Goal: Feedback & Contribution: Leave review/rating

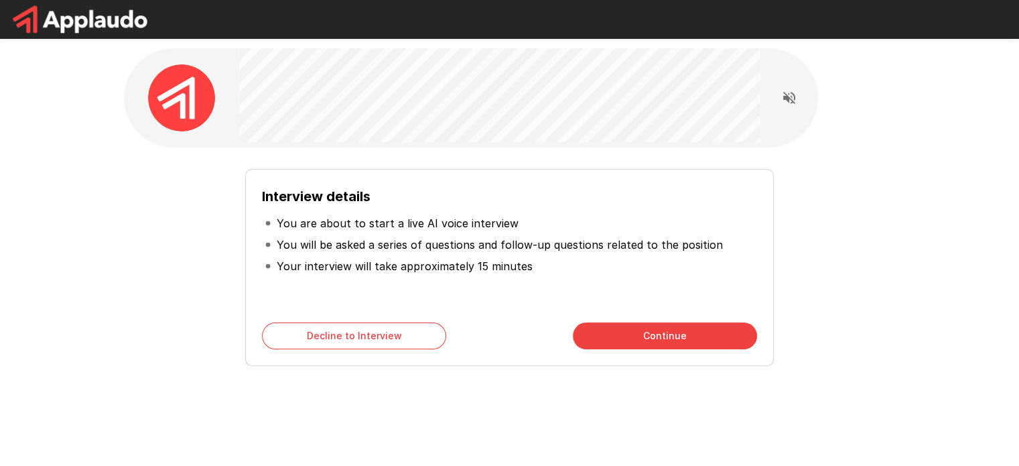
click at [564, 151] on div "Interview details You are about to start a live AI voice interview You will be …" at bounding box center [510, 259] width 772 height 224
click at [626, 334] on button "Continue" at bounding box center [665, 335] width 184 height 27
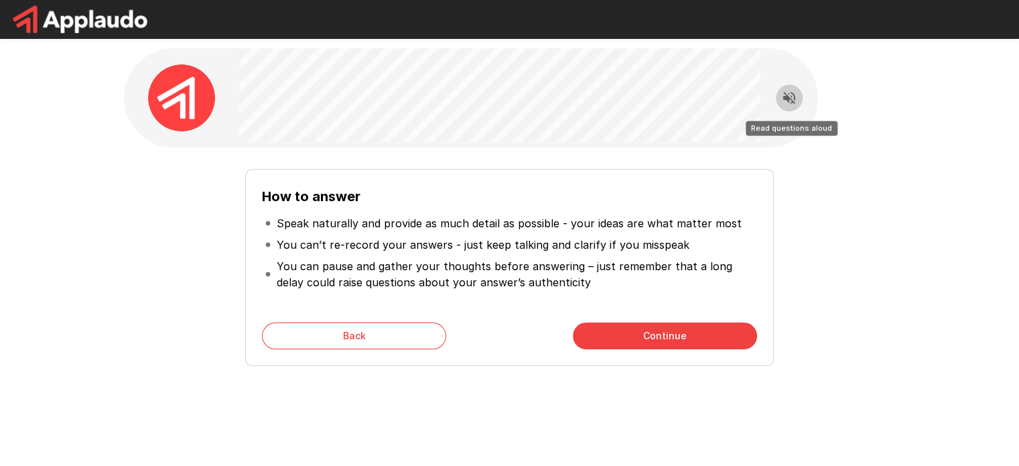
click at [790, 98] on icon "Read questions aloud" at bounding box center [789, 98] width 16 height 16
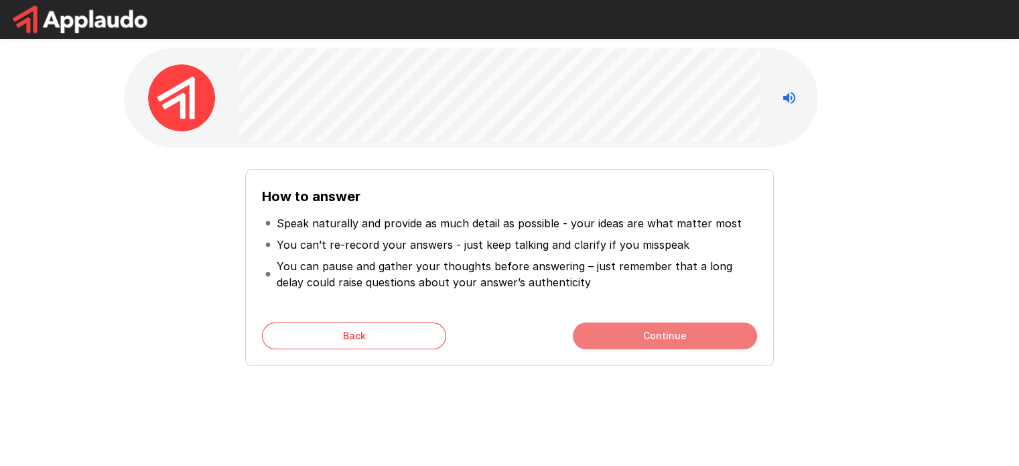
click at [635, 334] on button "Continue" at bounding box center [665, 335] width 184 height 27
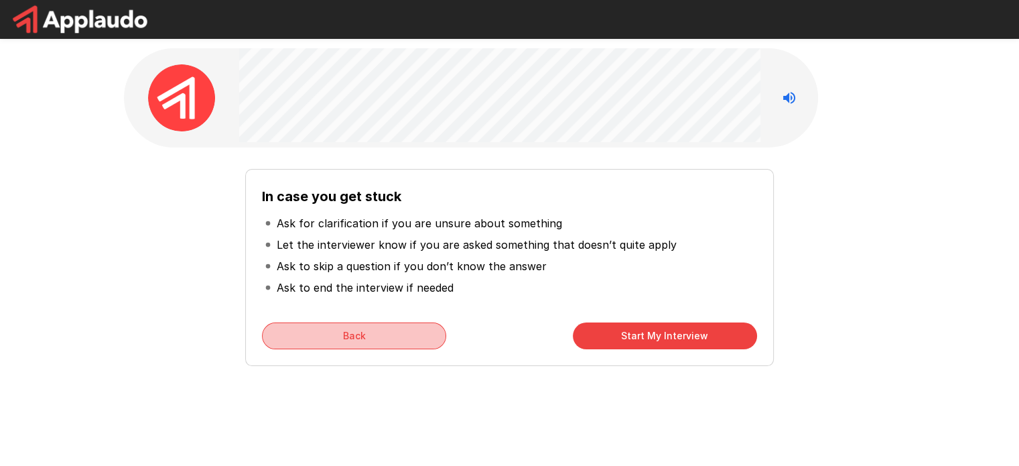
click at [390, 324] on button "Back" at bounding box center [354, 335] width 184 height 27
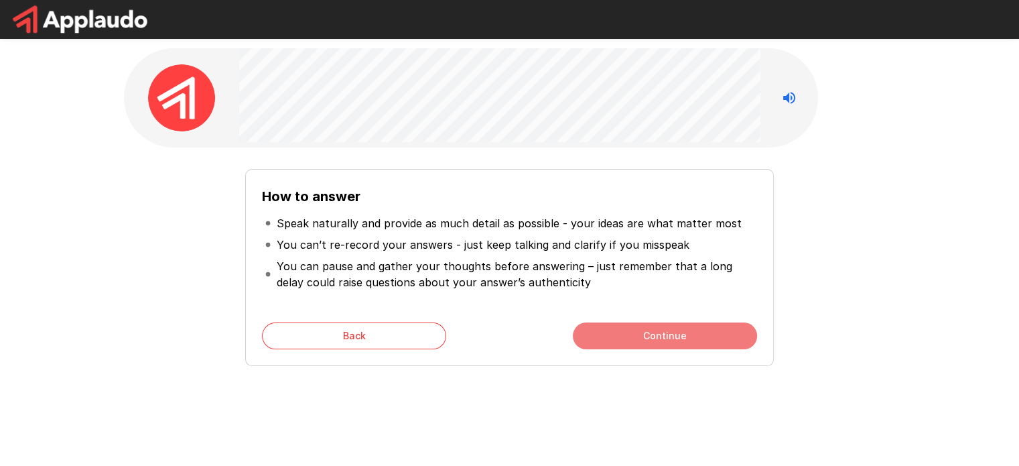
click at [642, 322] on button "Continue" at bounding box center [665, 335] width 184 height 27
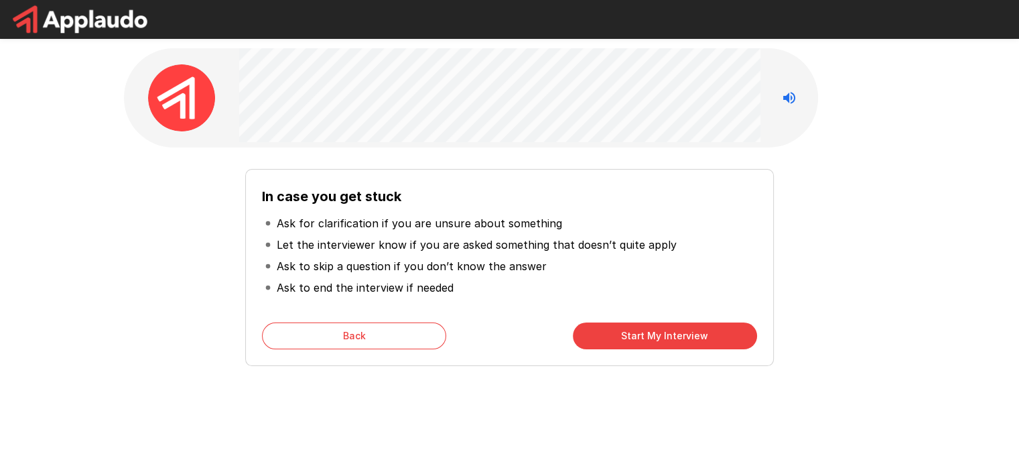
click at [625, 329] on button "Start My Interview" at bounding box center [665, 335] width 184 height 27
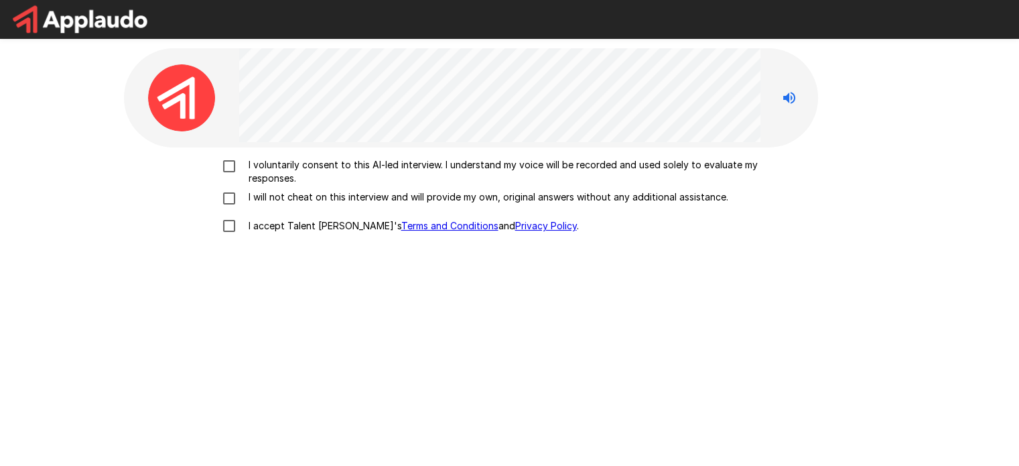
click at [245, 171] on p "I voluntarily consent to this AI-led interview. I understand my voice will be r…" at bounding box center [523, 171] width 561 height 27
click at [251, 206] on label "I will not cheat on this interview and will provide my own, original answers wi…" at bounding box center [509, 198] width 589 height 16
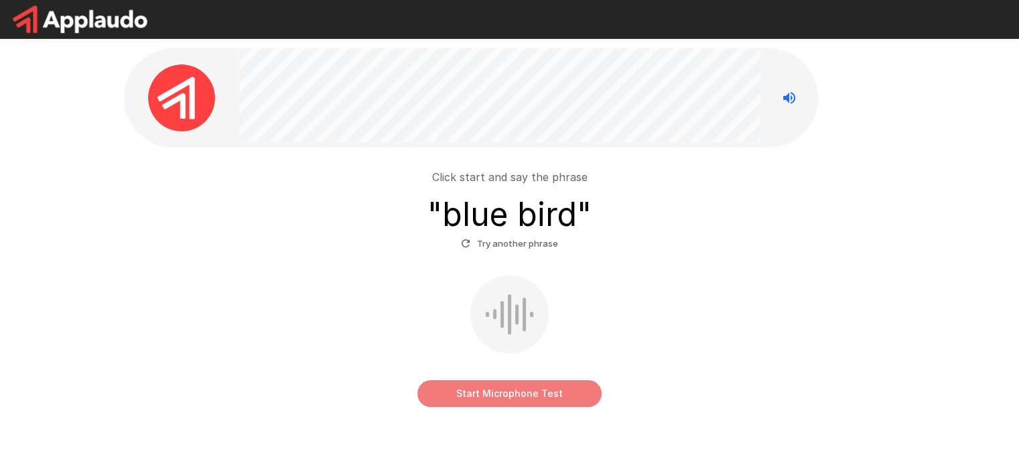
click at [484, 394] on button "Start Microphone Test" at bounding box center [509, 393] width 184 height 27
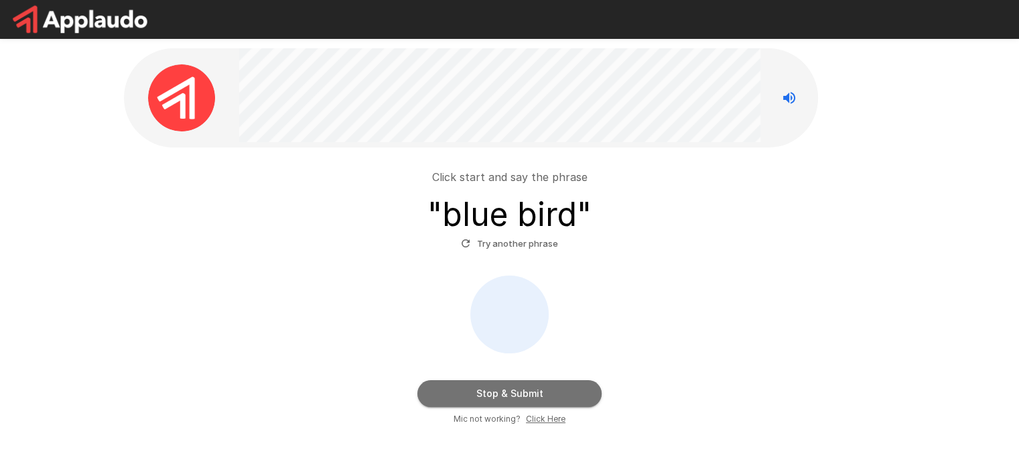
click at [512, 393] on button "Stop & Submit" at bounding box center [509, 393] width 184 height 27
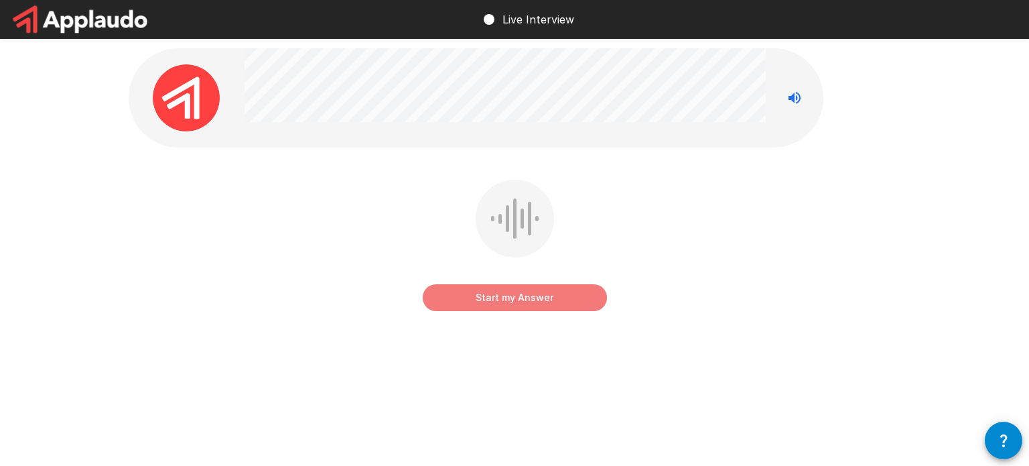
click at [512, 305] on button "Start my Answer" at bounding box center [515, 297] width 184 height 27
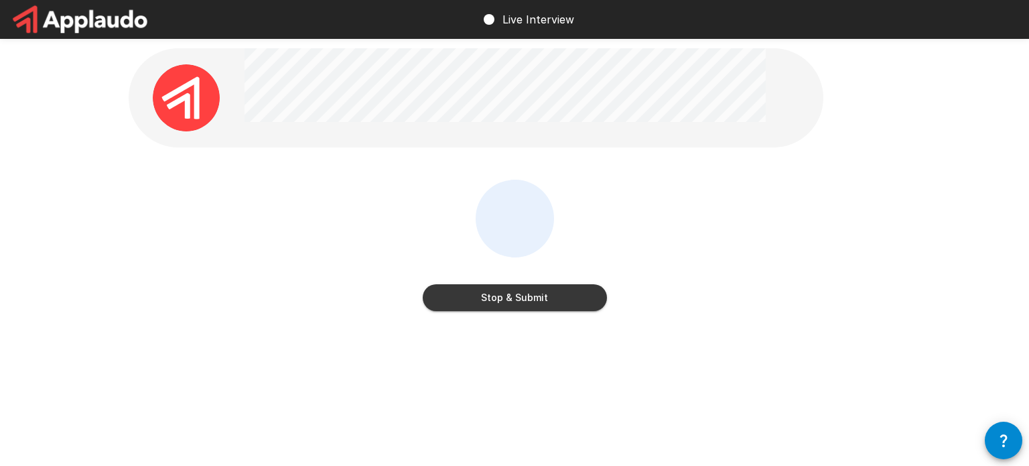
click at [552, 294] on button "Stop & Submit" at bounding box center [515, 297] width 184 height 27
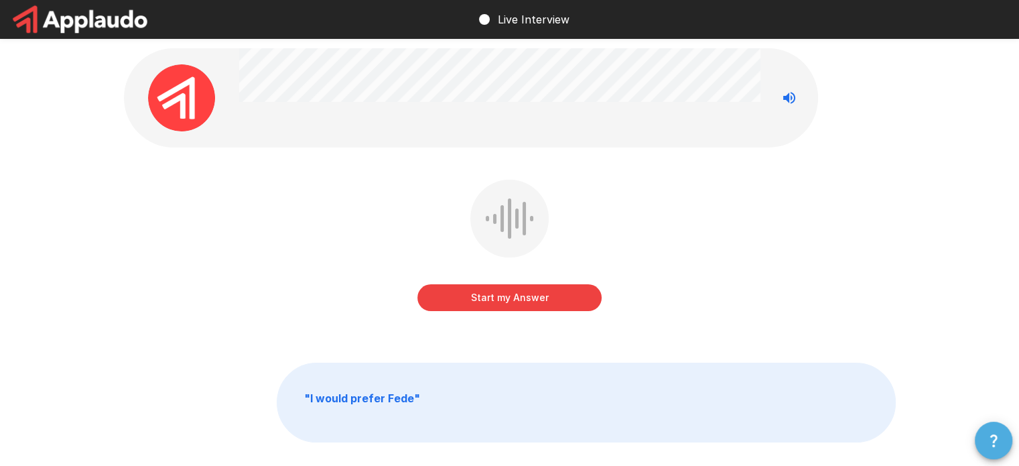
click at [1007, 438] on button "button" at bounding box center [994, 440] width 38 height 38
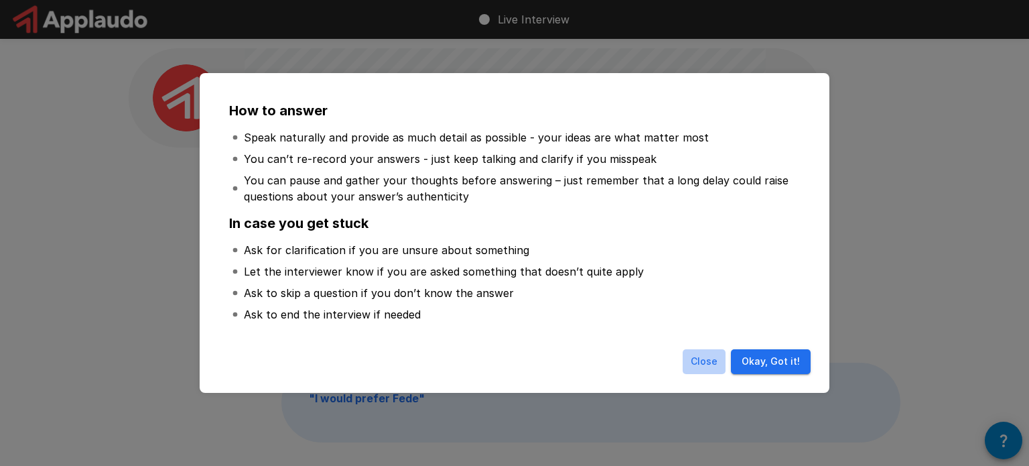
click at [705, 361] on button "Close" at bounding box center [704, 361] width 43 height 25
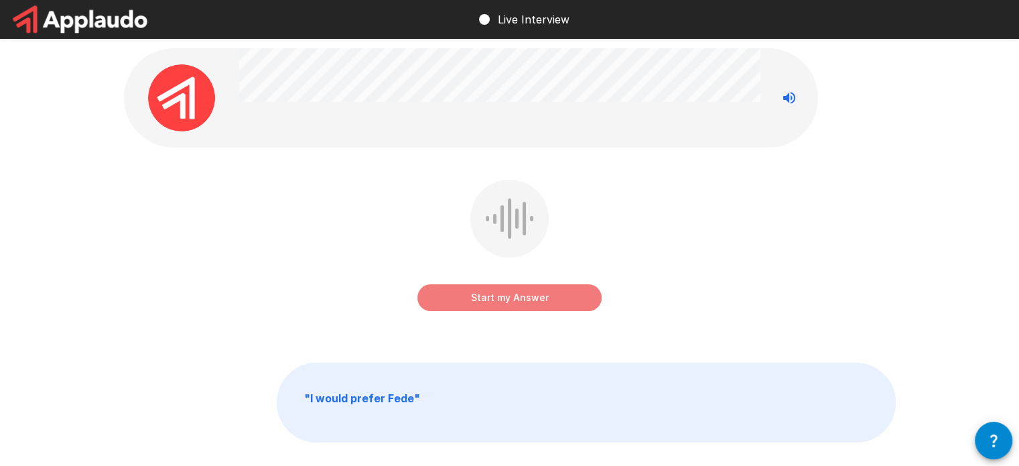
click at [516, 299] on button "Start my Answer" at bounding box center [509, 297] width 184 height 27
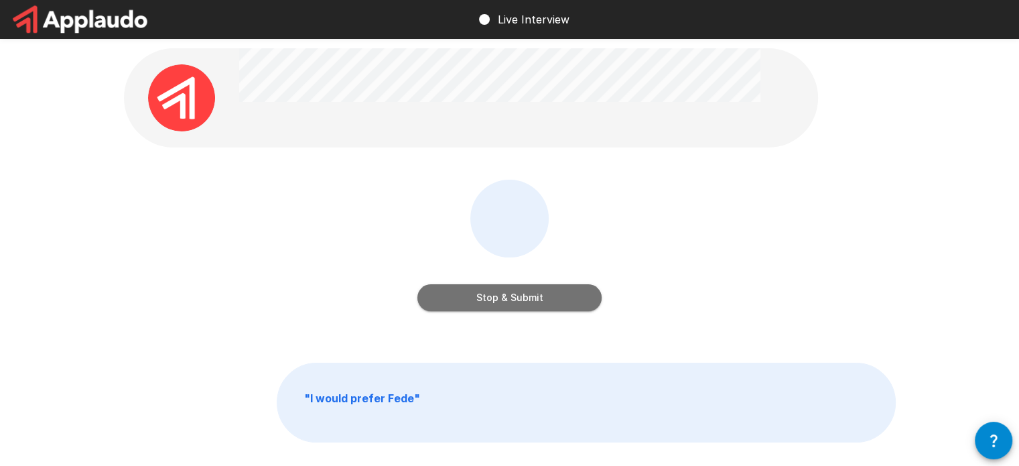
click at [534, 296] on button "Stop & Submit" at bounding box center [509, 297] width 184 height 27
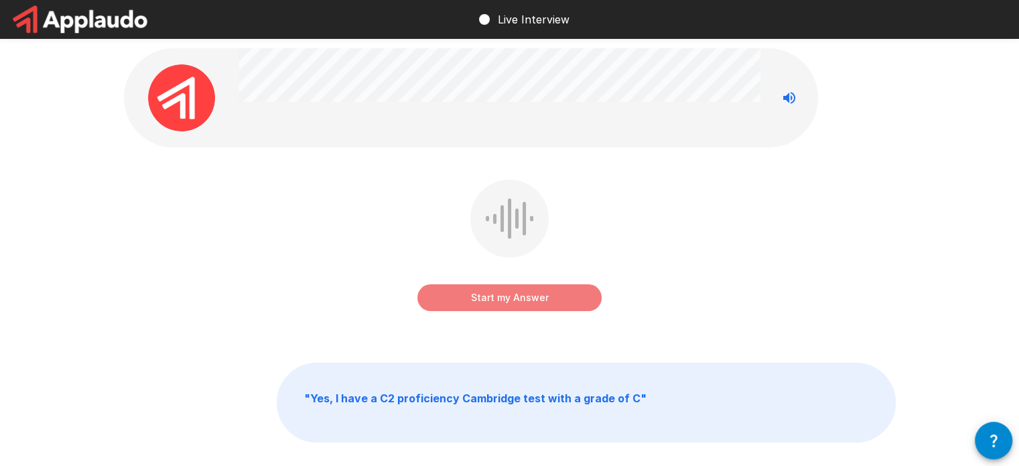
click at [492, 298] on button "Start my Answer" at bounding box center [509, 297] width 184 height 27
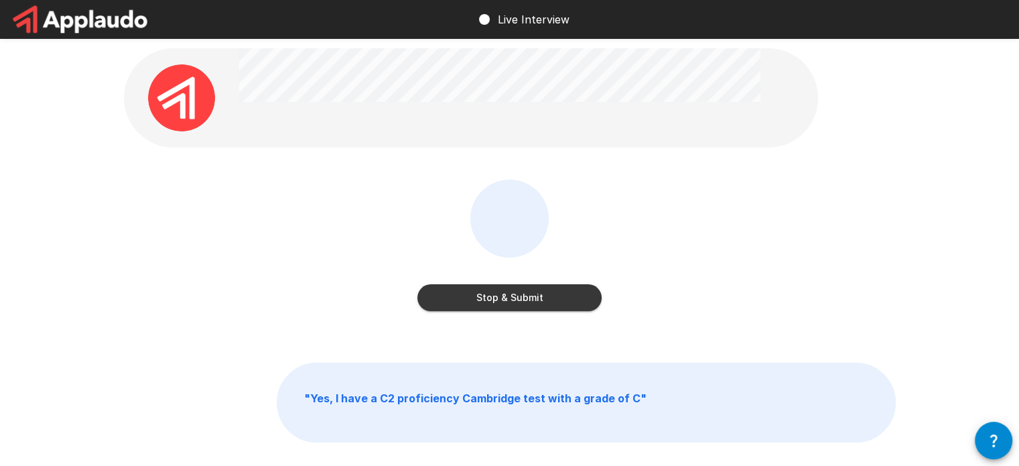
click at [516, 289] on button "Stop & Submit" at bounding box center [509, 297] width 184 height 27
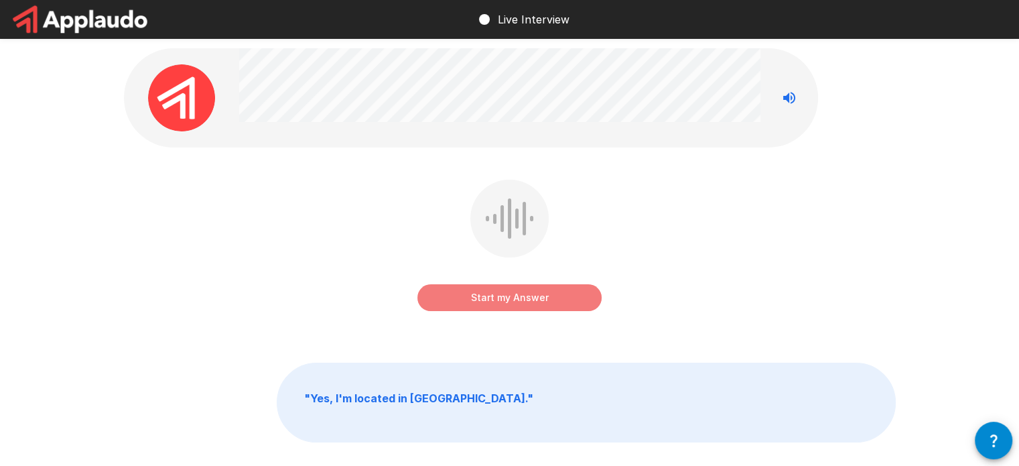
click at [516, 296] on button "Start my Answer" at bounding box center [509, 297] width 184 height 27
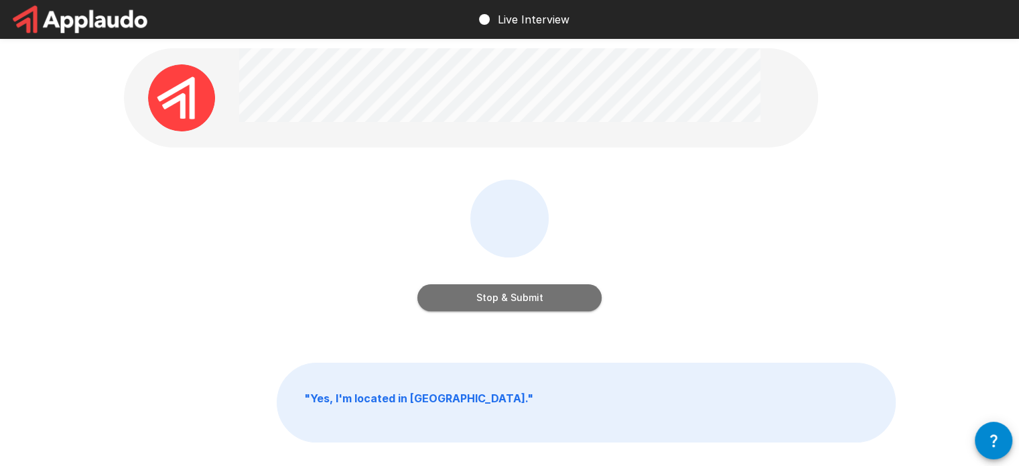
click at [525, 287] on button "Stop & Submit" at bounding box center [509, 297] width 184 height 27
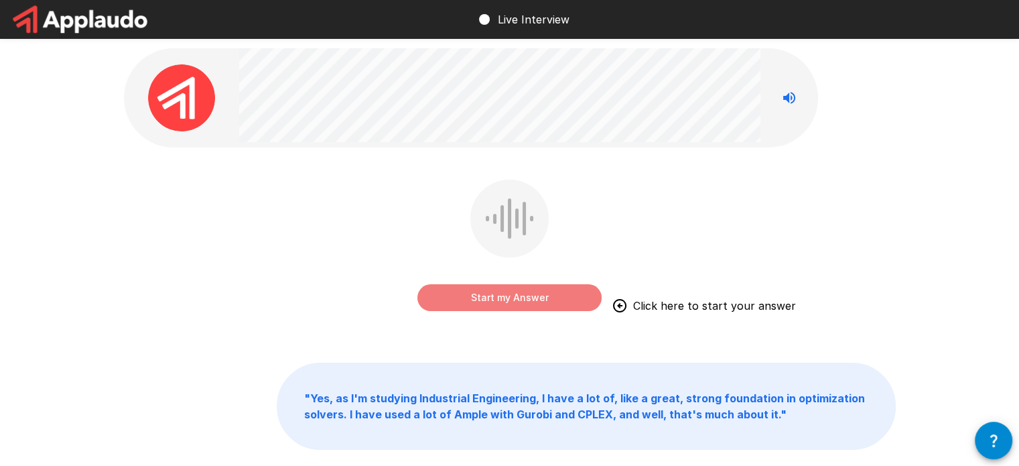
click at [532, 297] on button "Start my Answer" at bounding box center [509, 297] width 184 height 27
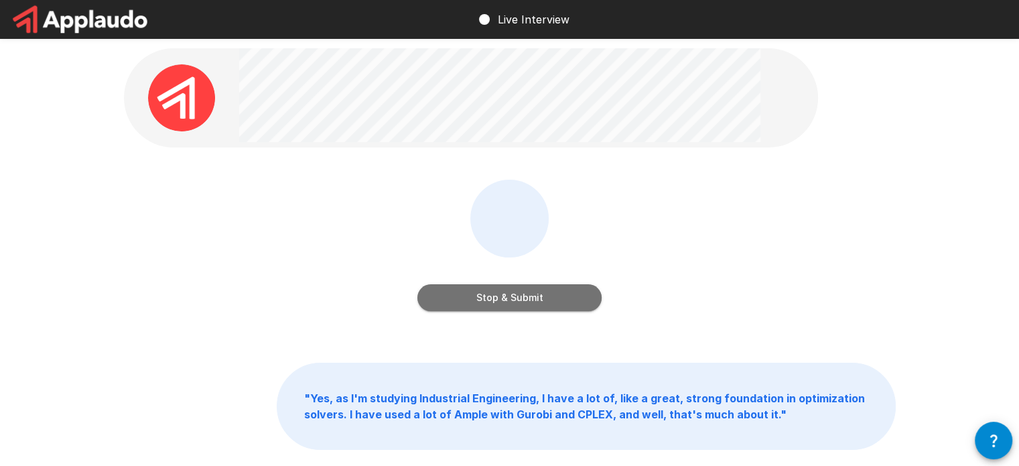
click at [573, 293] on button "Stop & Submit" at bounding box center [509, 297] width 184 height 27
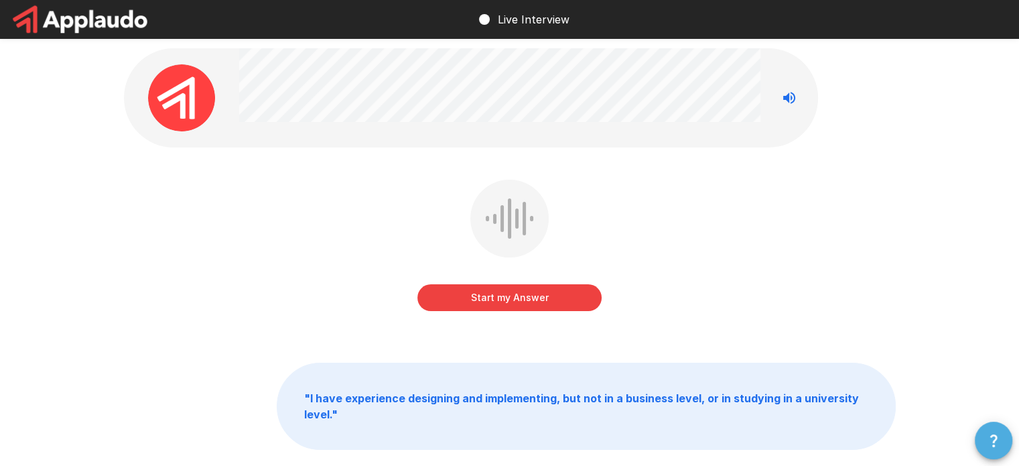
click at [1000, 453] on button "button" at bounding box center [994, 440] width 38 height 38
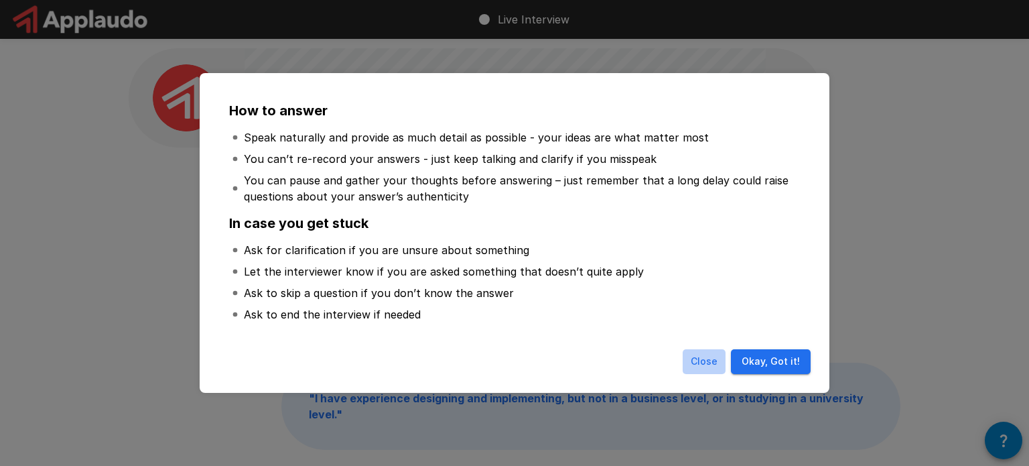
click at [703, 359] on button "Close" at bounding box center [704, 361] width 43 height 25
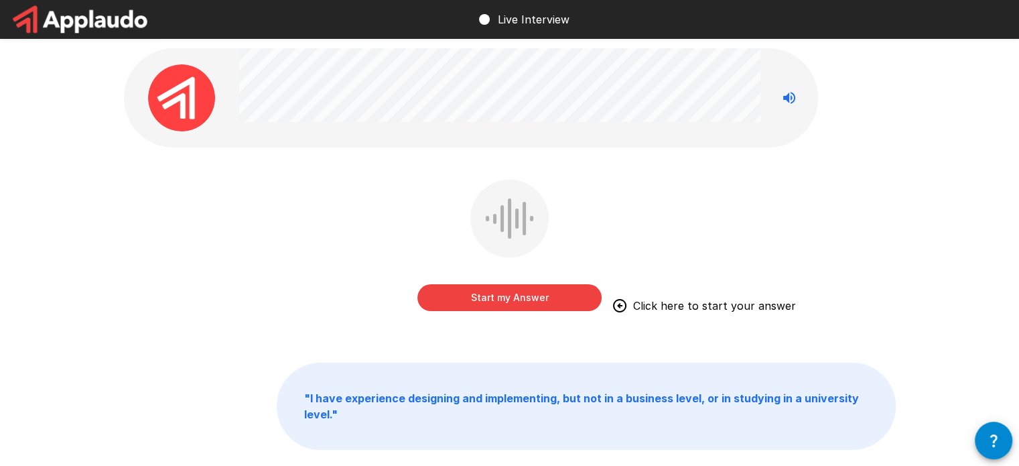
click at [504, 295] on button "Start my Answer" at bounding box center [509, 297] width 184 height 27
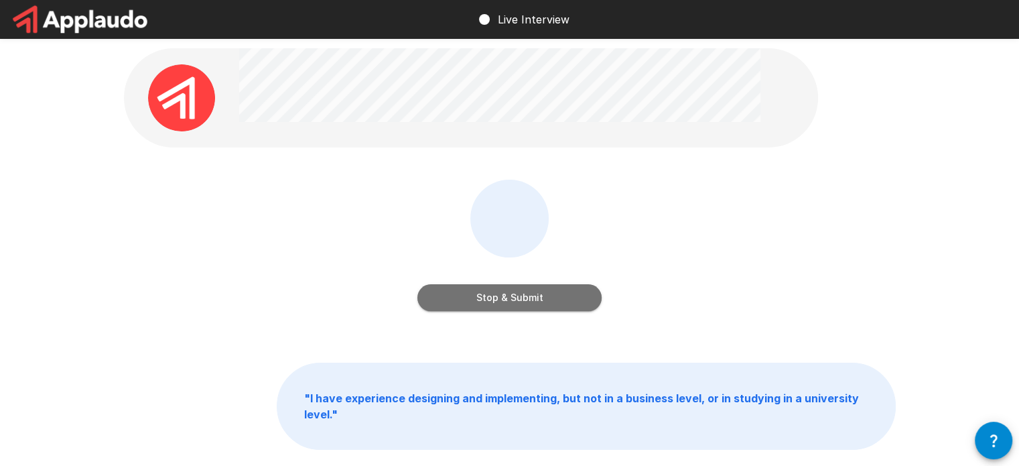
click at [528, 302] on button "Stop & Submit" at bounding box center [509, 297] width 184 height 27
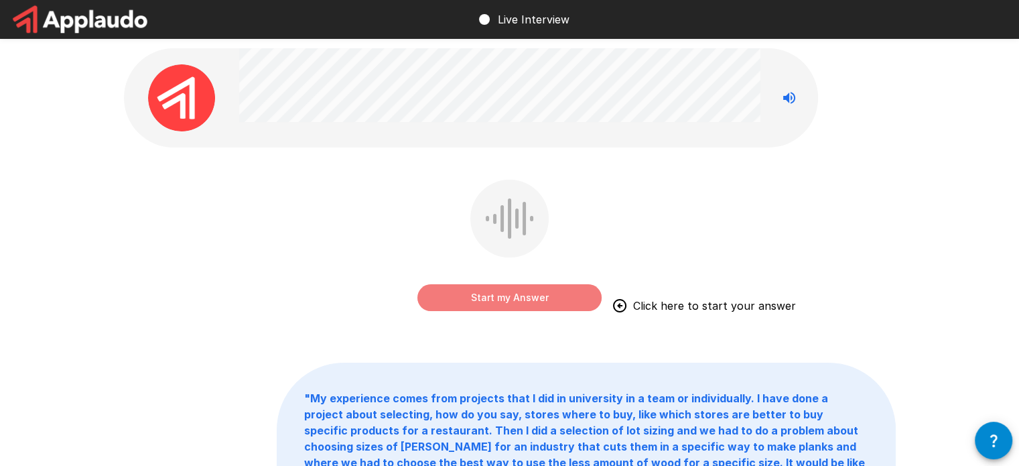
click at [478, 295] on button "Start my Answer" at bounding box center [509, 297] width 184 height 27
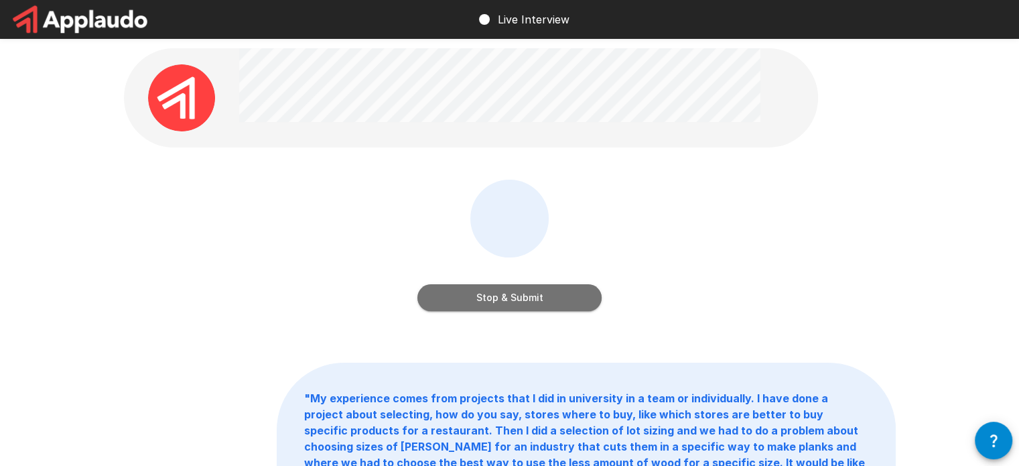
click at [521, 302] on button "Stop & Submit" at bounding box center [509, 297] width 184 height 27
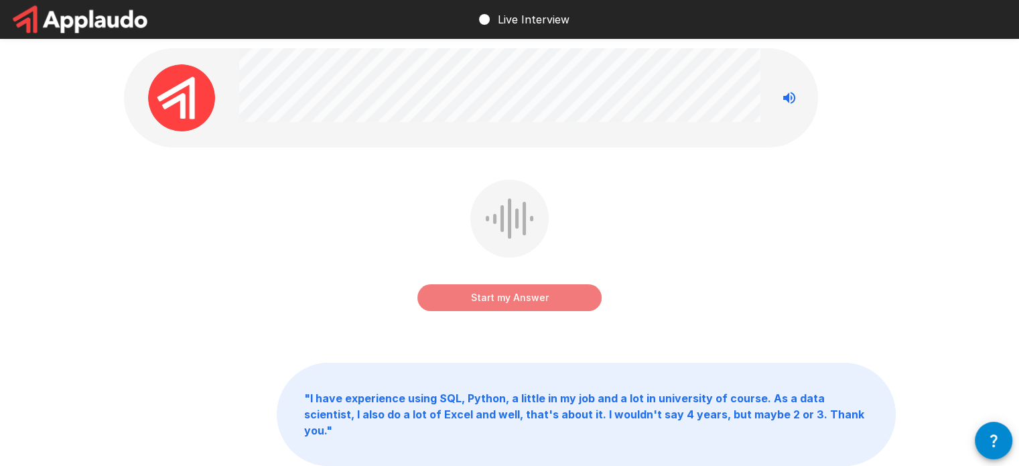
click at [470, 299] on button "Start my Answer" at bounding box center [509, 297] width 184 height 27
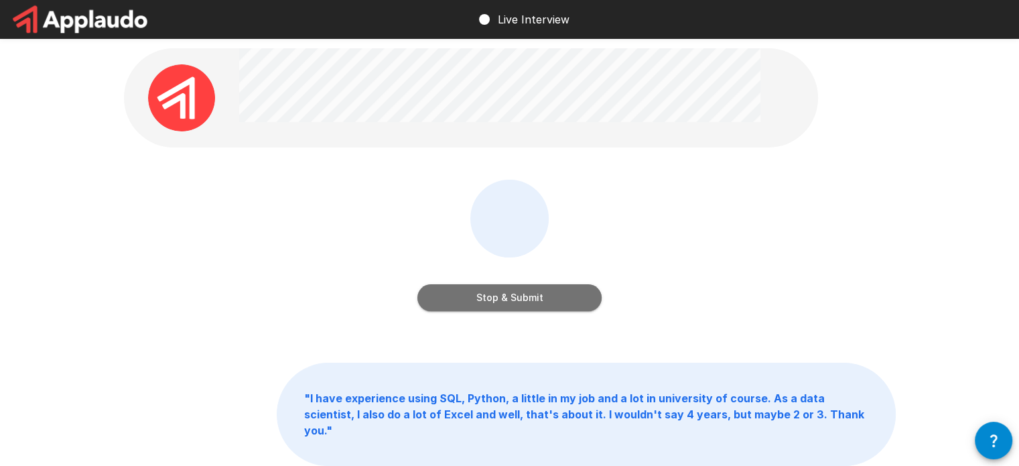
click at [522, 295] on button "Stop & Submit" at bounding box center [509, 297] width 184 height 27
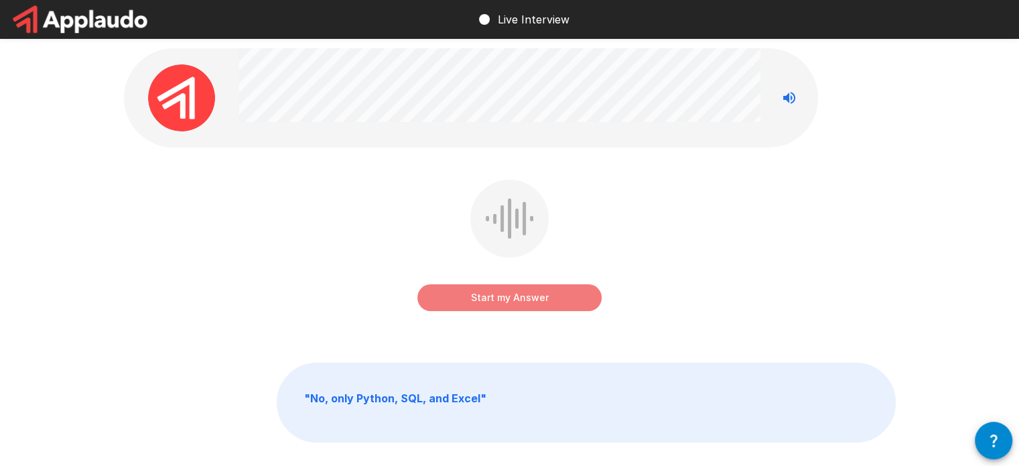
click at [511, 301] on button "Start my Answer" at bounding box center [509, 297] width 184 height 27
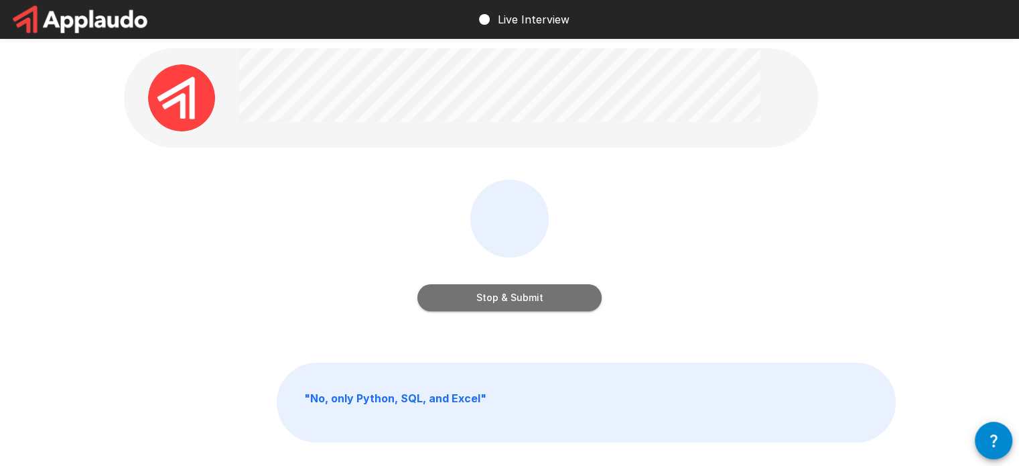
click at [560, 293] on button "Stop & Submit" at bounding box center [509, 297] width 184 height 27
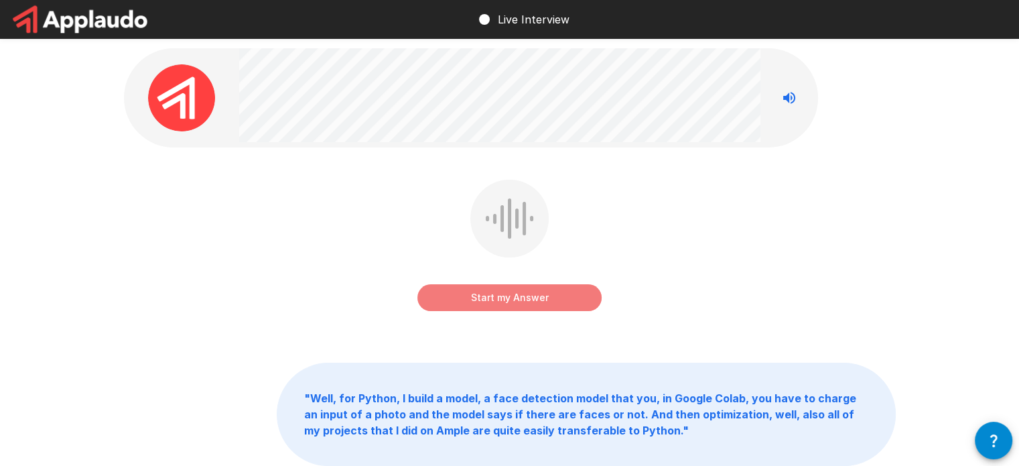
click at [524, 296] on button "Start my Answer" at bounding box center [509, 297] width 184 height 27
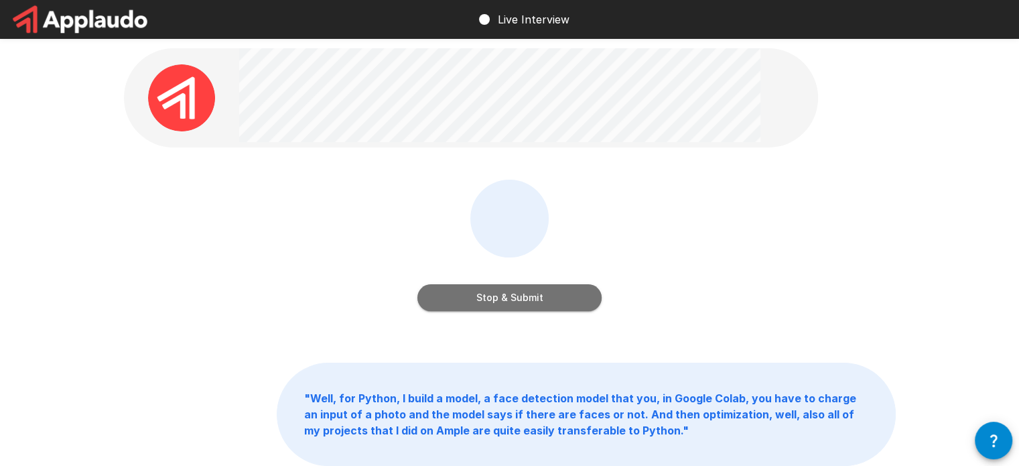
click at [566, 294] on button "Stop & Submit" at bounding box center [509, 297] width 184 height 27
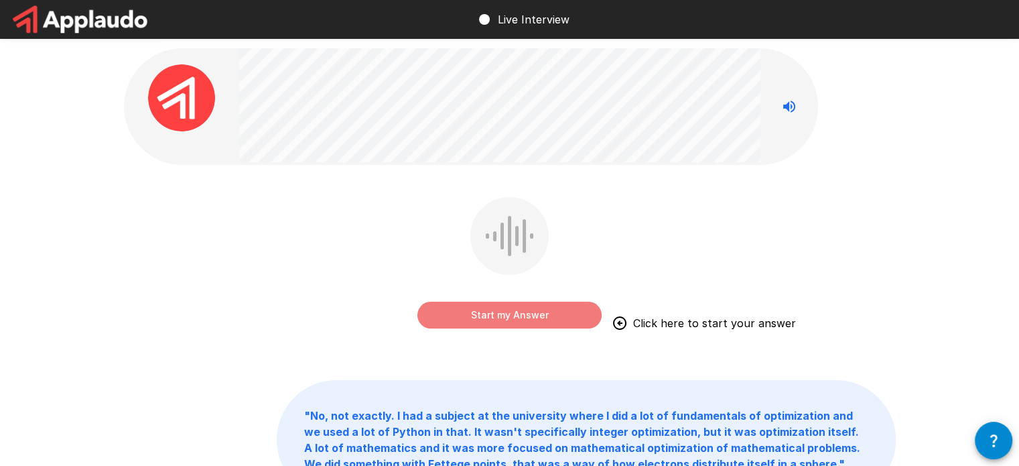
click at [517, 320] on button "Start my Answer" at bounding box center [509, 314] width 184 height 27
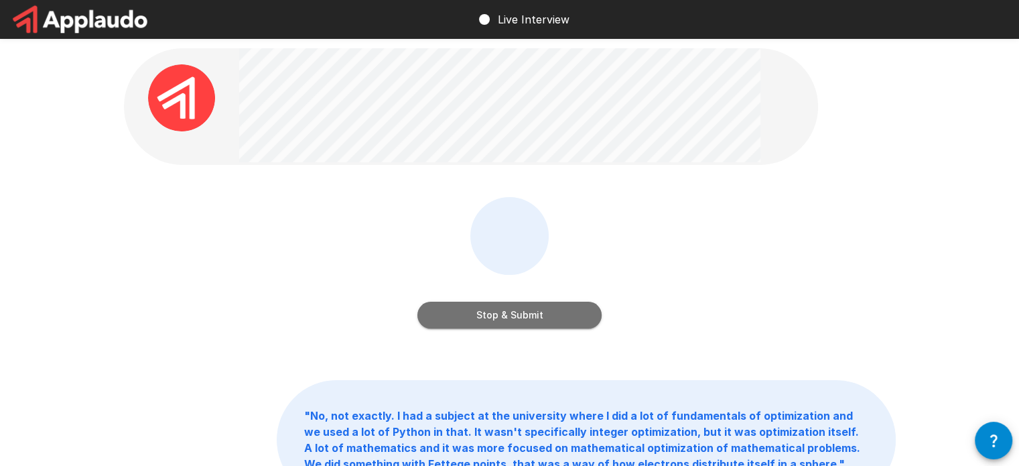
click at [499, 307] on button "Stop & Submit" at bounding box center [509, 314] width 184 height 27
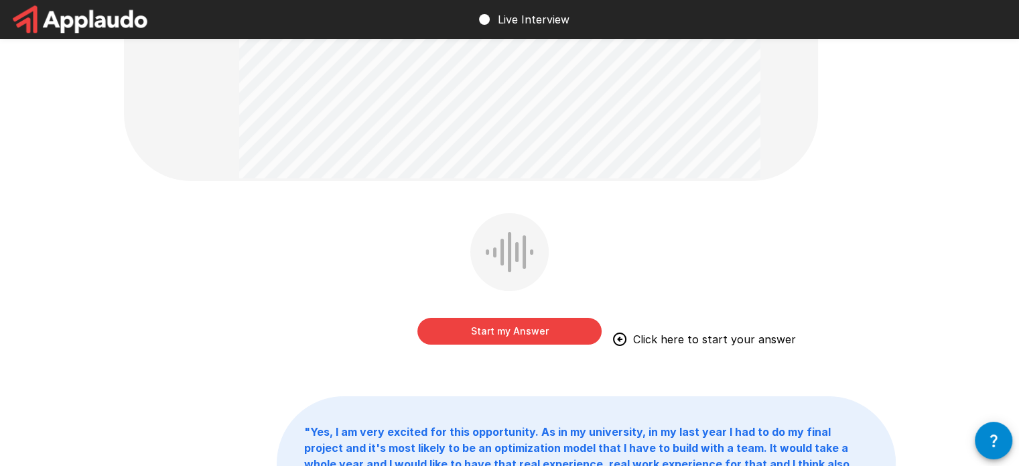
scroll to position [263, 0]
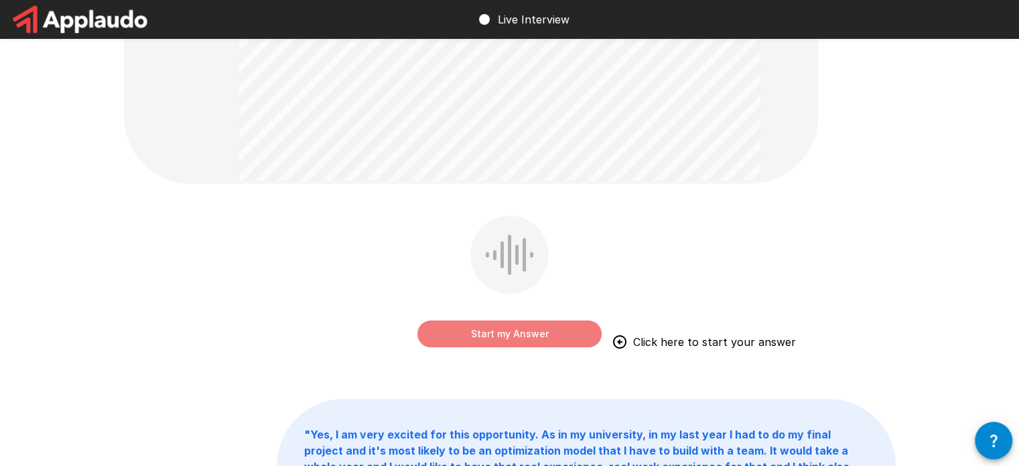
click at [551, 336] on button "Start my Answer" at bounding box center [509, 333] width 184 height 27
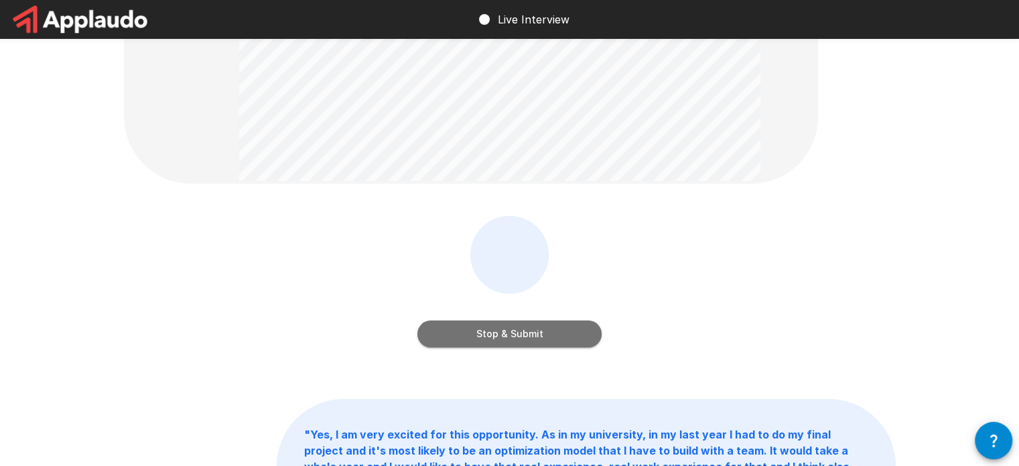
click at [555, 345] on button "Stop & Submit" at bounding box center [509, 333] width 184 height 27
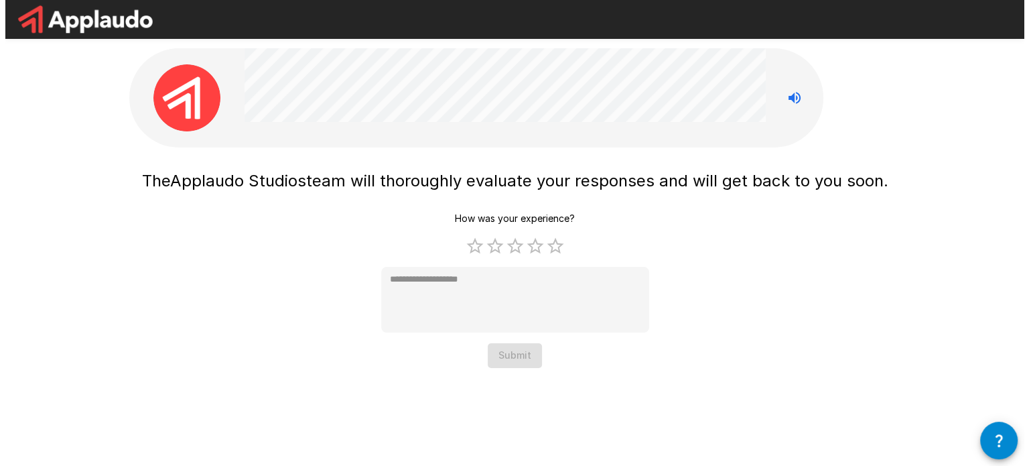
scroll to position [0, 0]
click at [522, 244] on label "3 Stars" at bounding box center [514, 246] width 20 height 20
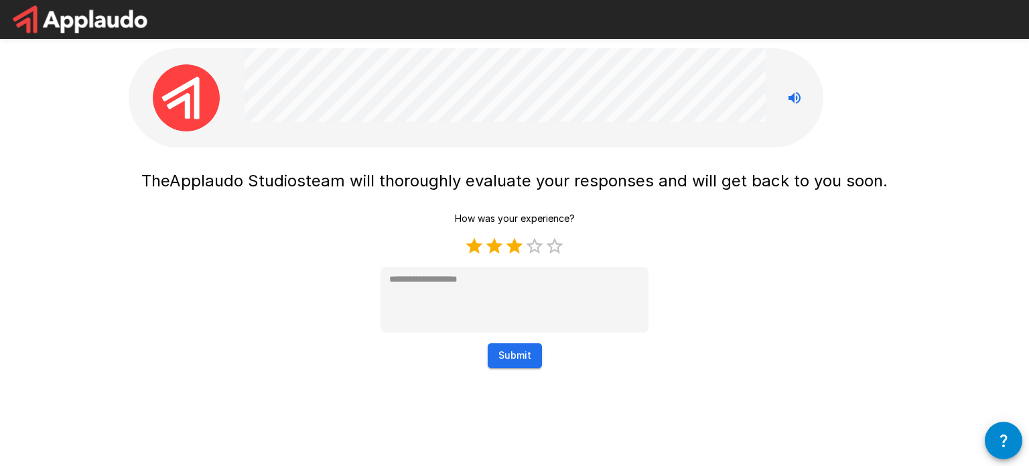
type textarea "*"
click at [514, 353] on button "Submit" at bounding box center [515, 355] width 54 height 25
